Goal: Task Accomplishment & Management: Complete application form

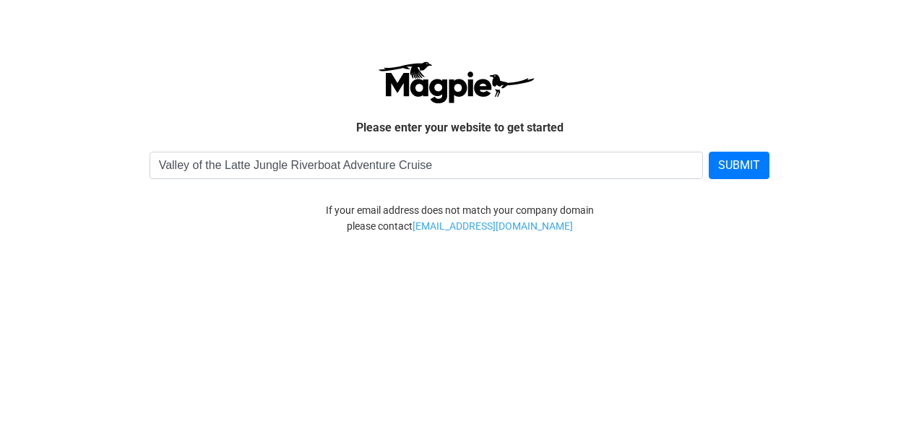
type input "Valley of the Latte Jungle Riverboat Adventure Cruise"
click at [709, 152] on button "SUBMIT" at bounding box center [739, 165] width 61 height 27
